Goal: Task Accomplishment & Management: Use online tool/utility

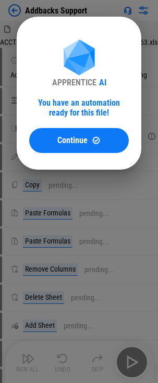
click at [95, 145] on button "Continue" at bounding box center [78, 140] width 99 height 25
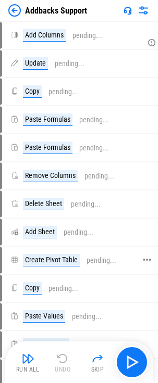
scroll to position [156, 0]
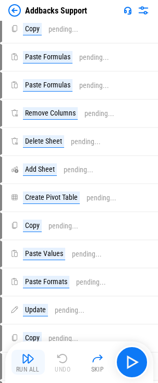
click at [28, 361] on img "button" at bounding box center [28, 358] width 12 height 12
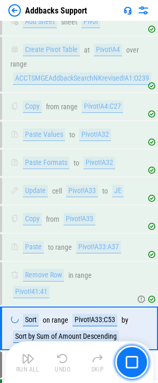
scroll to position [491, 0]
